Goal: Task Accomplishment & Management: Manage account settings

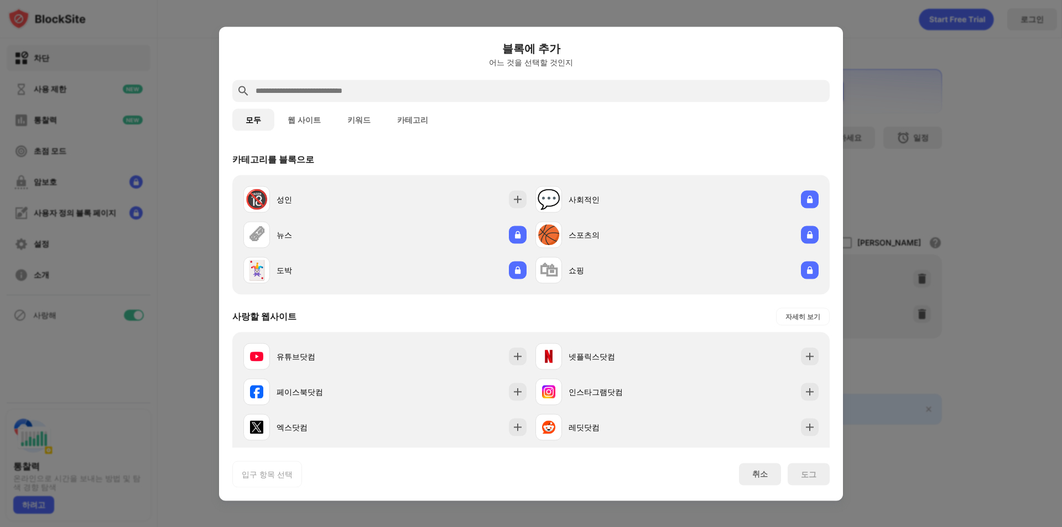
click at [895, 227] on div at bounding box center [531, 263] width 1062 height 527
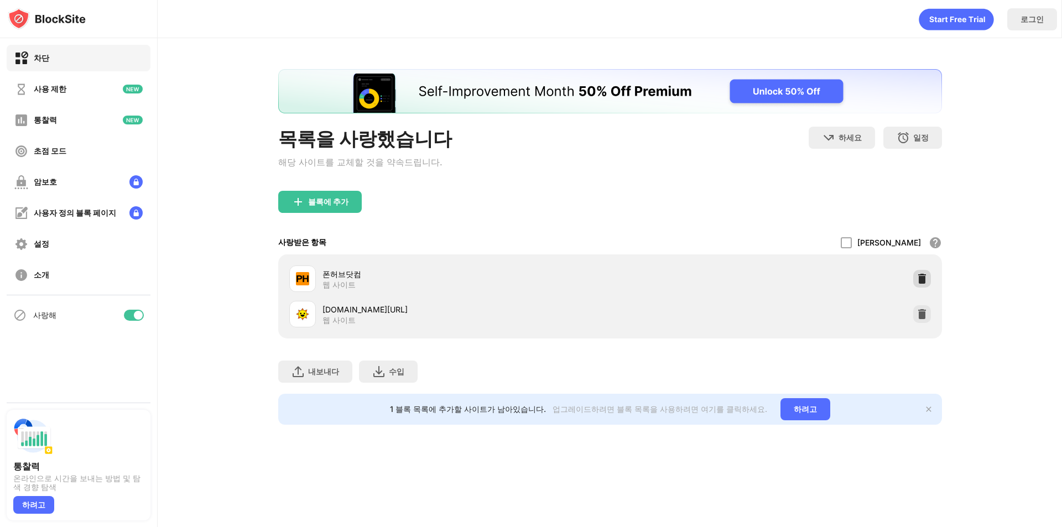
click at [927, 281] on img at bounding box center [922, 278] width 11 height 11
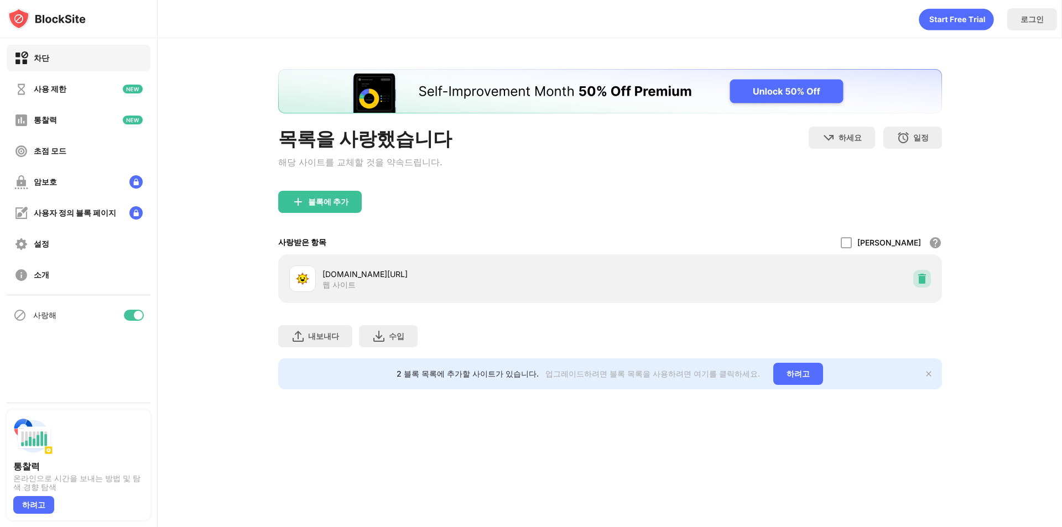
click at [927, 281] on img at bounding box center [922, 278] width 11 height 11
